Goal: Task Accomplishment & Management: Manage account settings

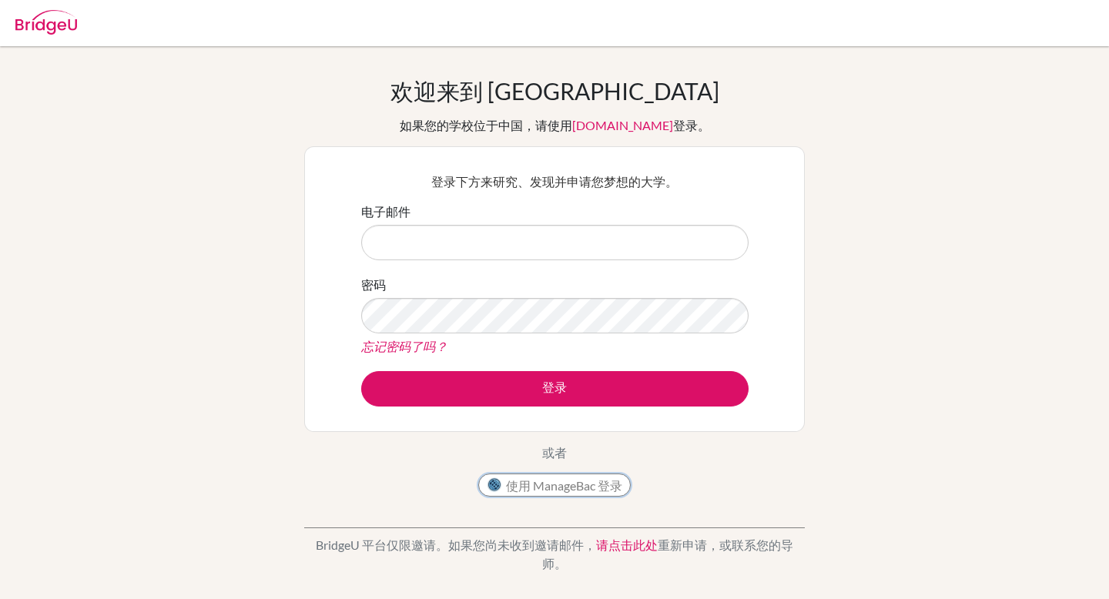
click at [576, 491] on font "使用 ManageBac 登录" at bounding box center [564, 485] width 116 height 15
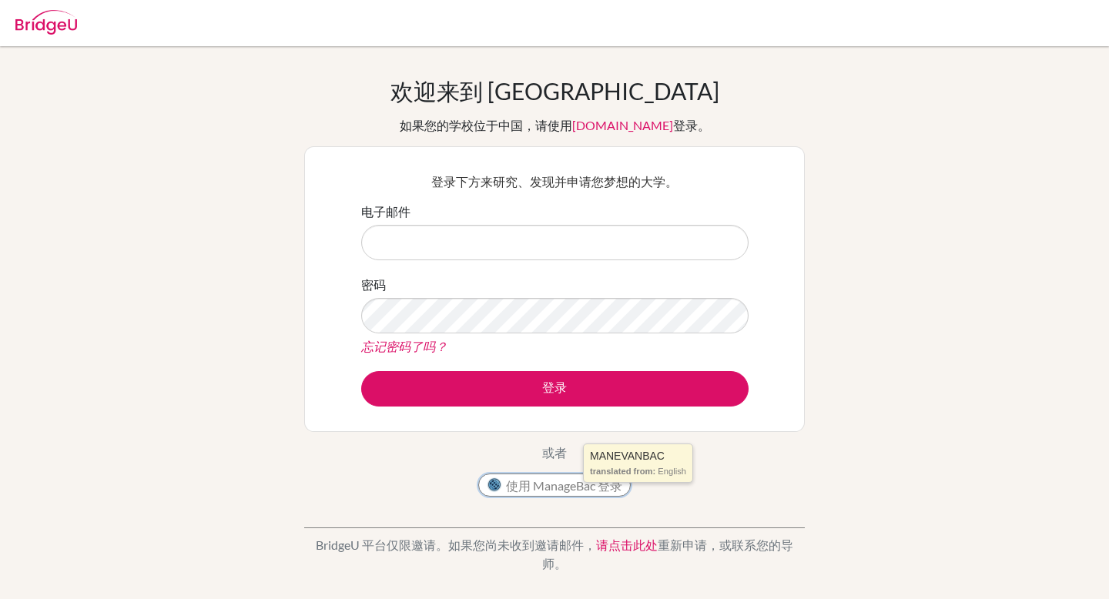
click at [576, 491] on font "使用 ManageBac 登录" at bounding box center [564, 485] width 116 height 15
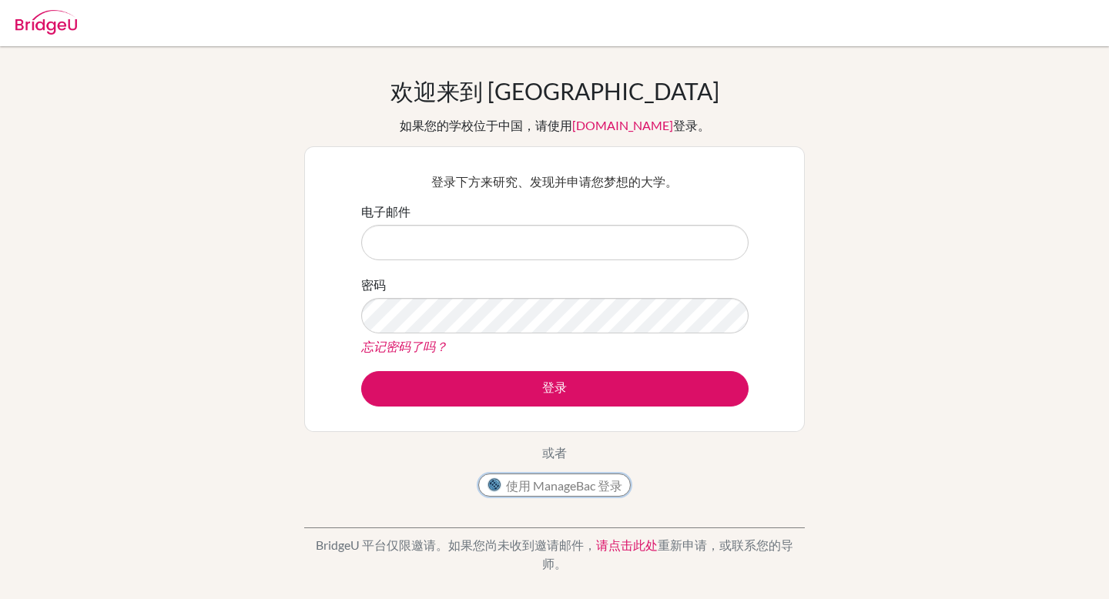
click at [510, 482] on font "使用 ManageBac 登录" at bounding box center [564, 485] width 116 height 15
click at [578, 495] on font "使用 ManageBac 登录" at bounding box center [564, 485] width 116 height 20
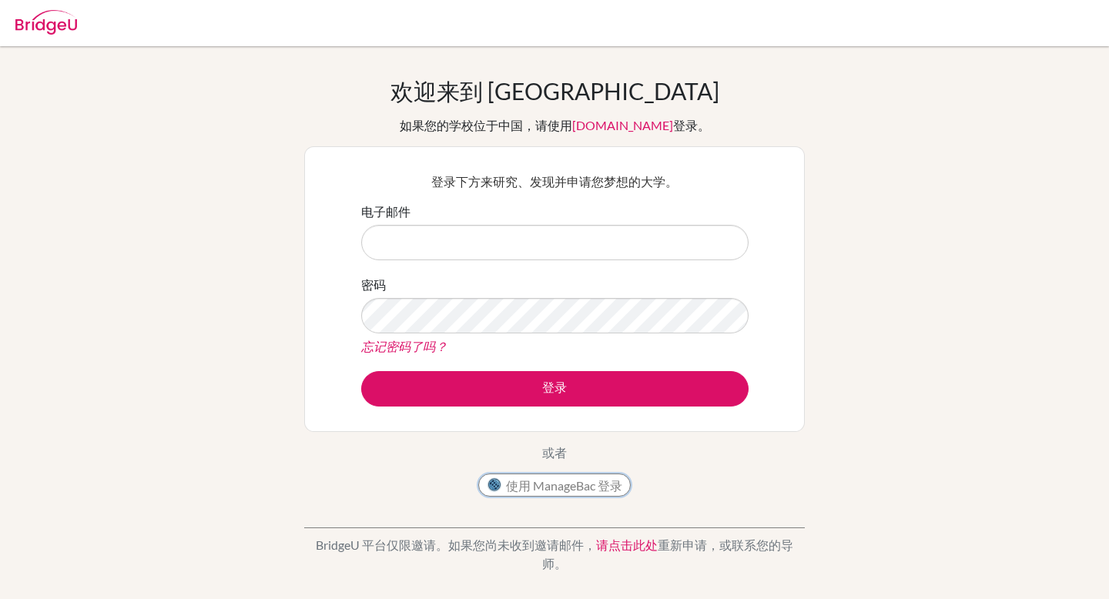
click at [578, 495] on font "使用 ManageBac 登录" at bounding box center [564, 485] width 116 height 20
